Goal: Navigation & Orientation: Find specific page/section

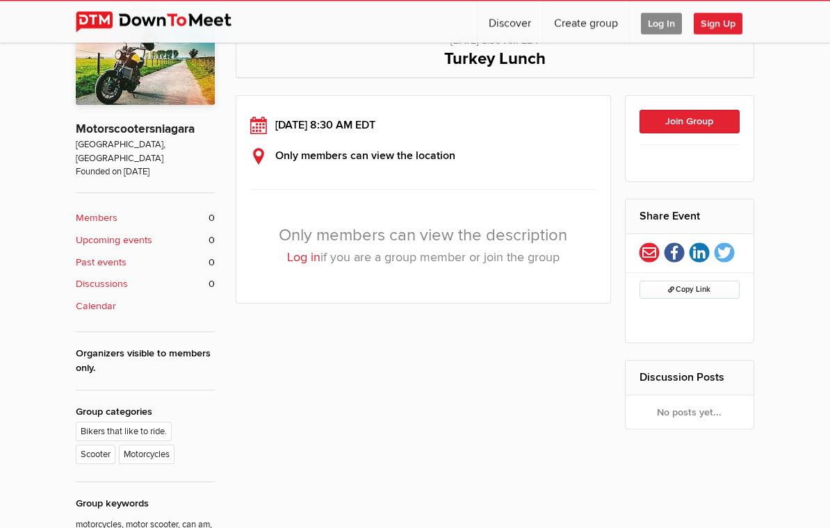
scroll to position [275, 0]
click at [418, 242] on div "Only members can view the description Log in if you are a group member or join …" at bounding box center [423, 245] width 346 height 88
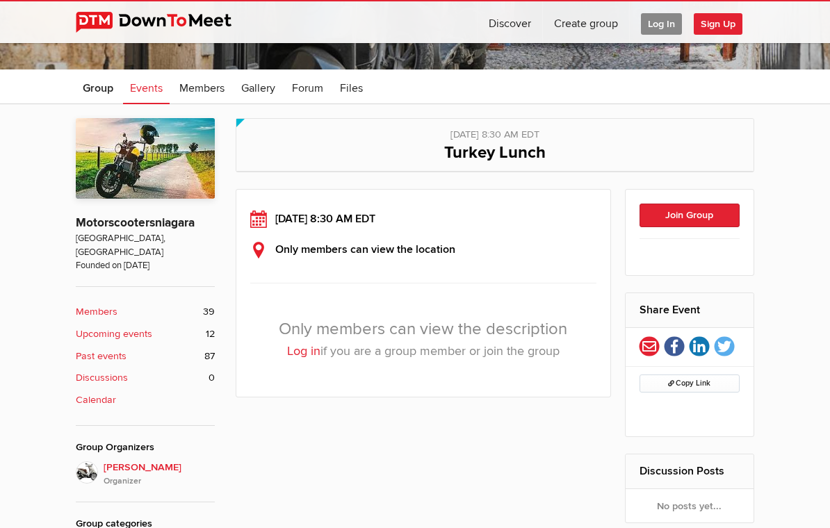
scroll to position [183, 0]
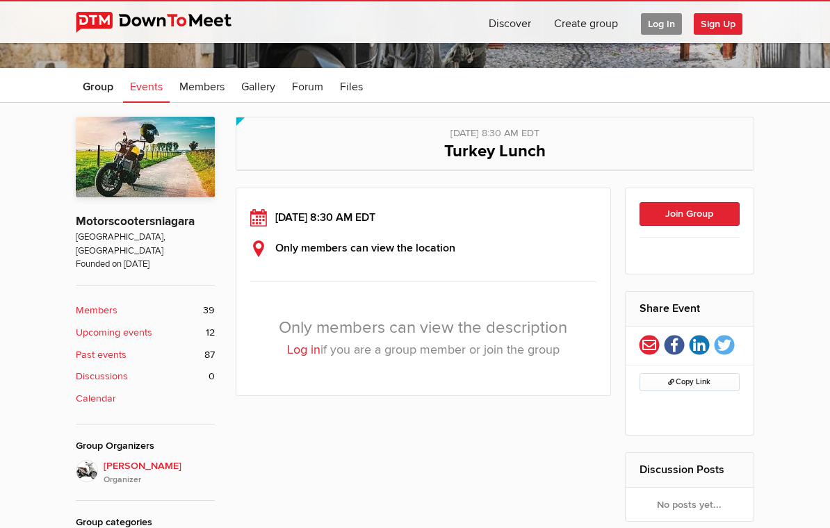
click at [661, 26] on span "Log In" at bounding box center [661, 24] width 41 height 22
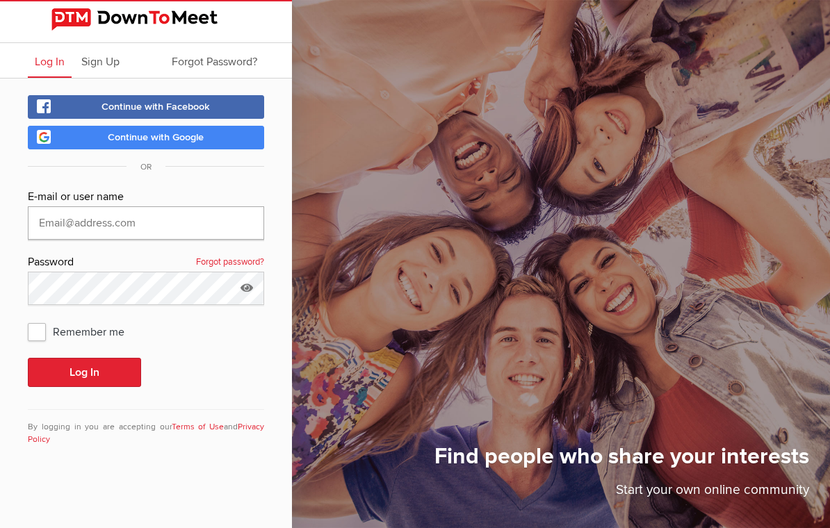
click at [76, 223] on input "text" at bounding box center [146, 222] width 236 height 33
type input "SteveM4"
click at [84, 372] on button "Log In" at bounding box center [84, 372] width 113 height 29
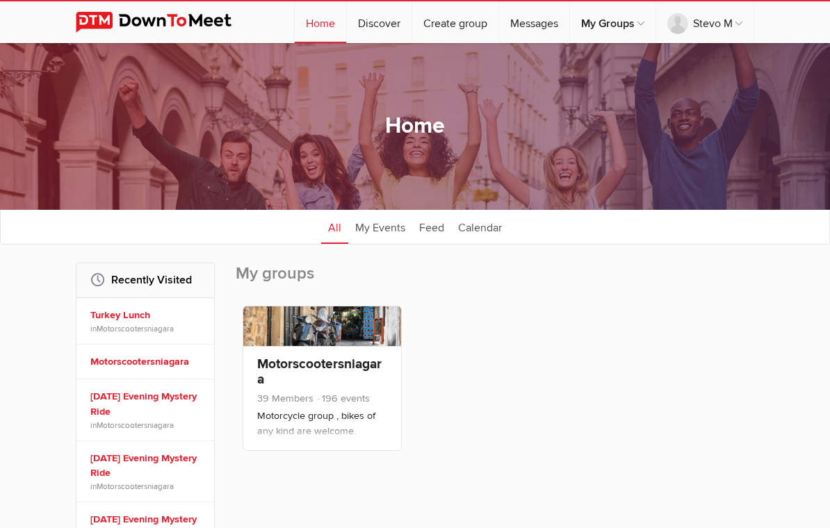
click at [326, 367] on link "Motorscootersniagara" at bounding box center [319, 372] width 124 height 32
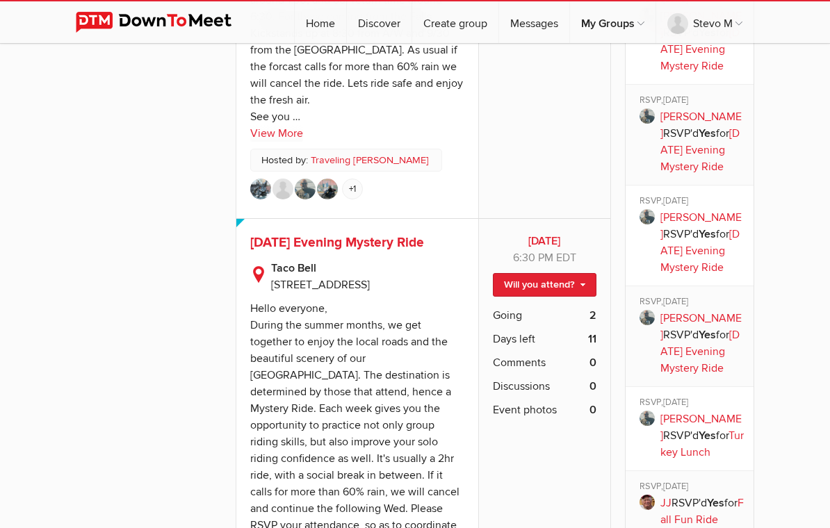
scroll to position [1215, 0]
